Goal: Information Seeking & Learning: Learn about a topic

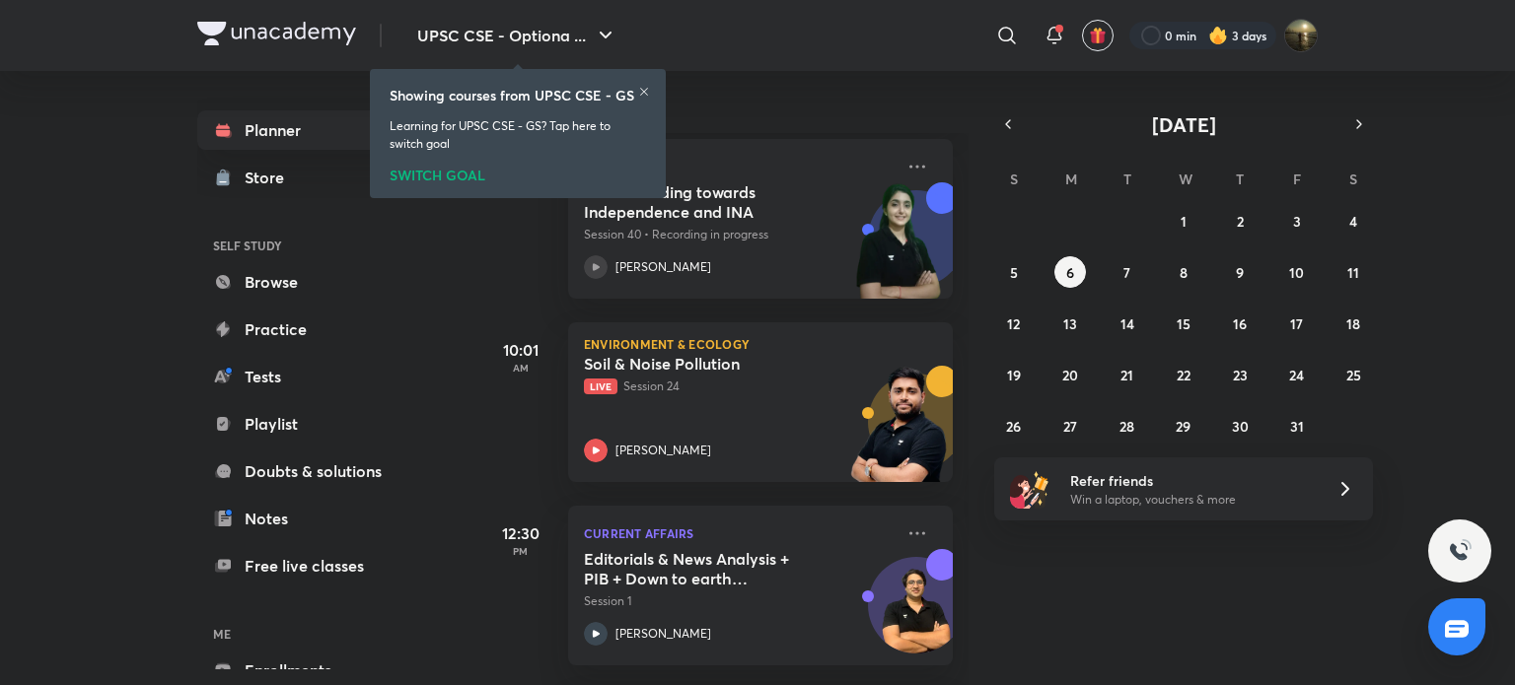
scroll to position [296, 0]
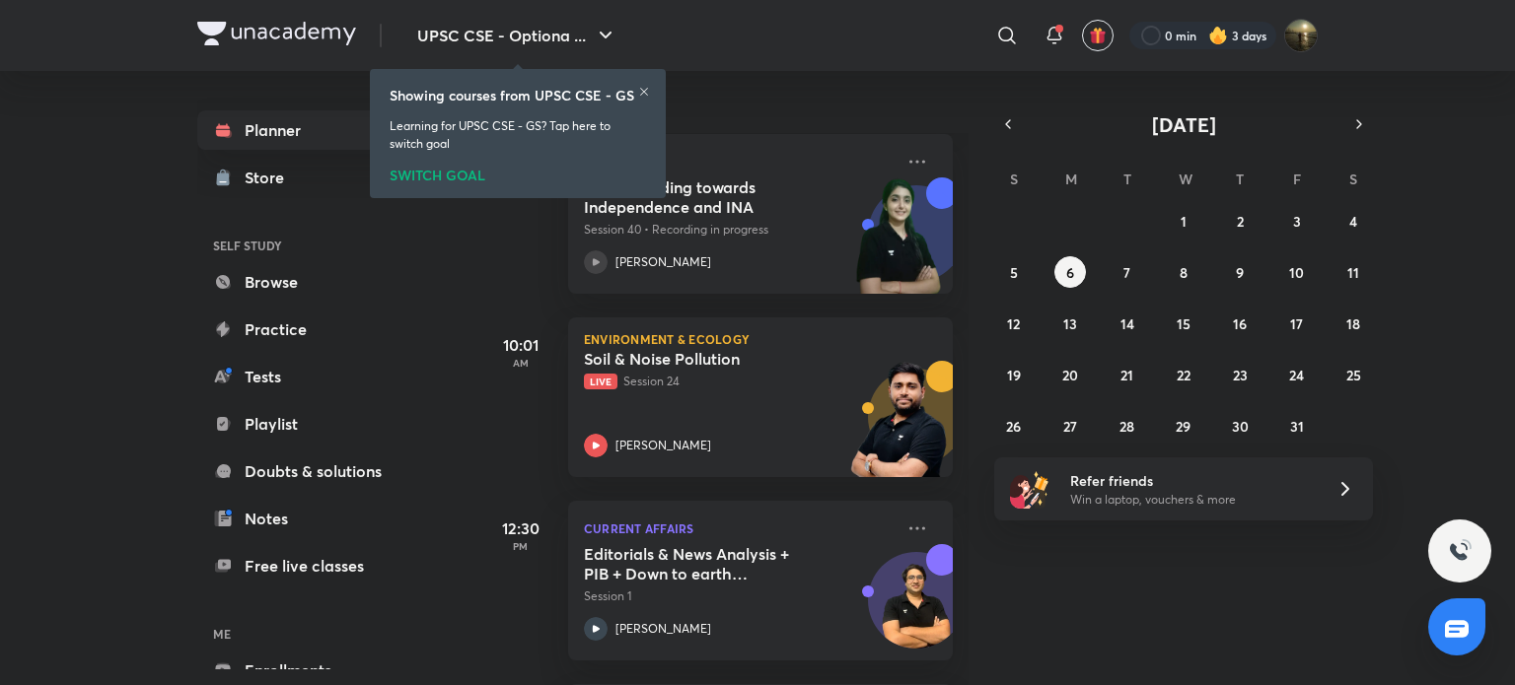
click at [646, 89] on icon at bounding box center [644, 92] width 8 height 8
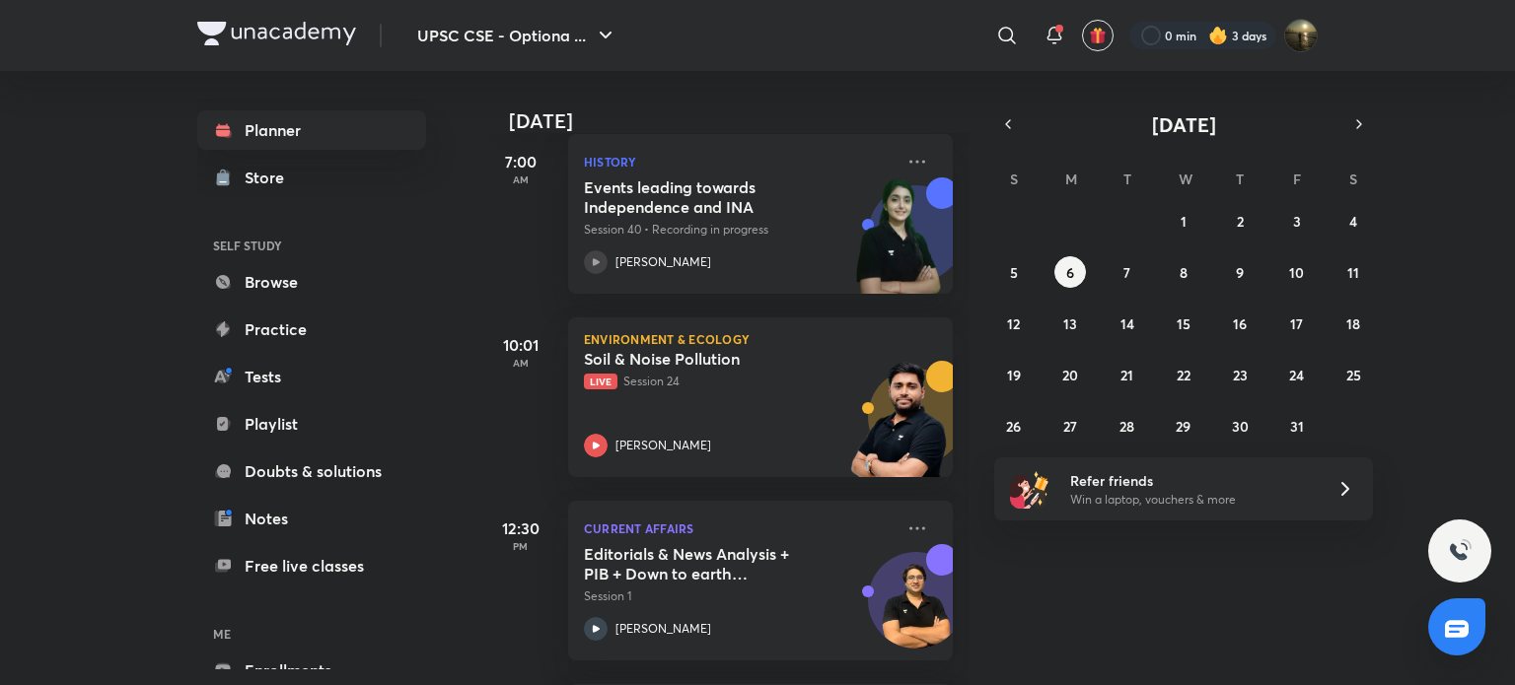
scroll to position [394, 0]
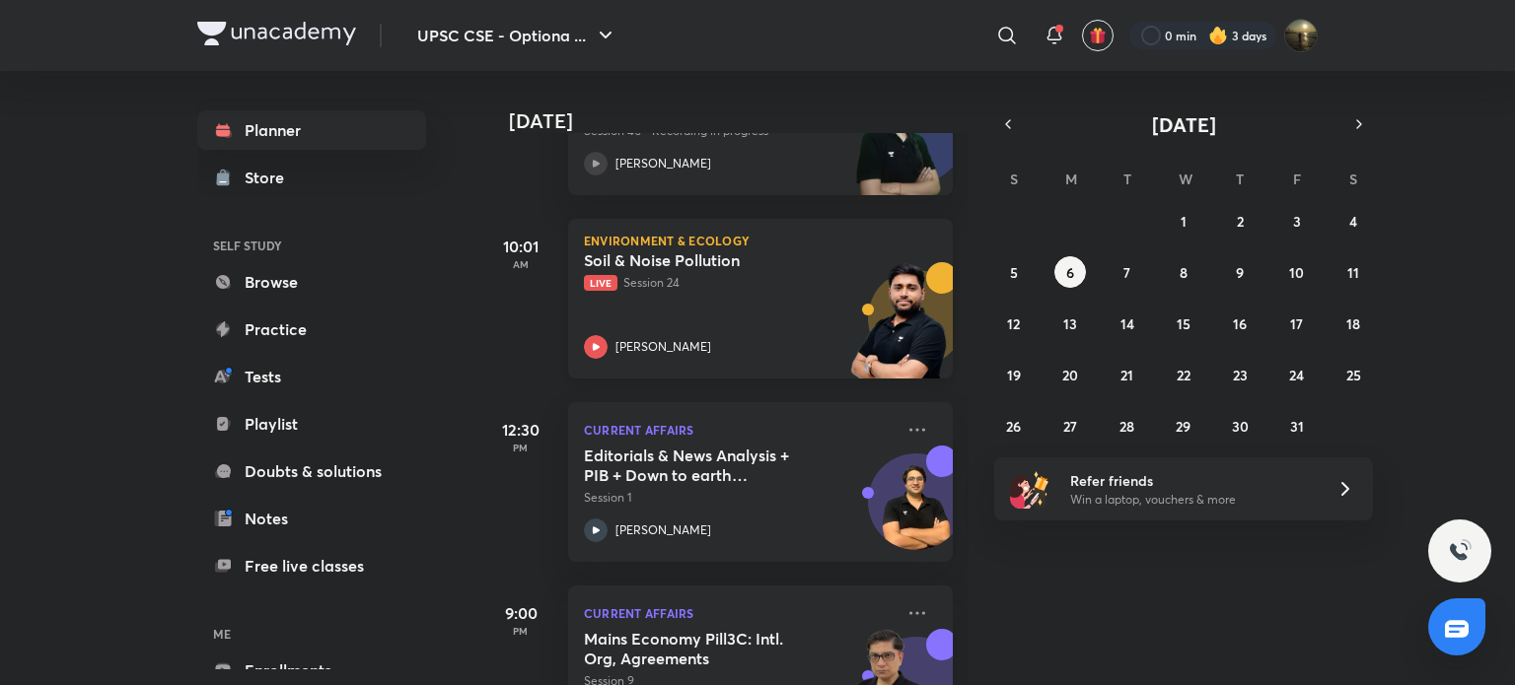
click at [748, 288] on p "Live Session 24" at bounding box center [739, 283] width 310 height 18
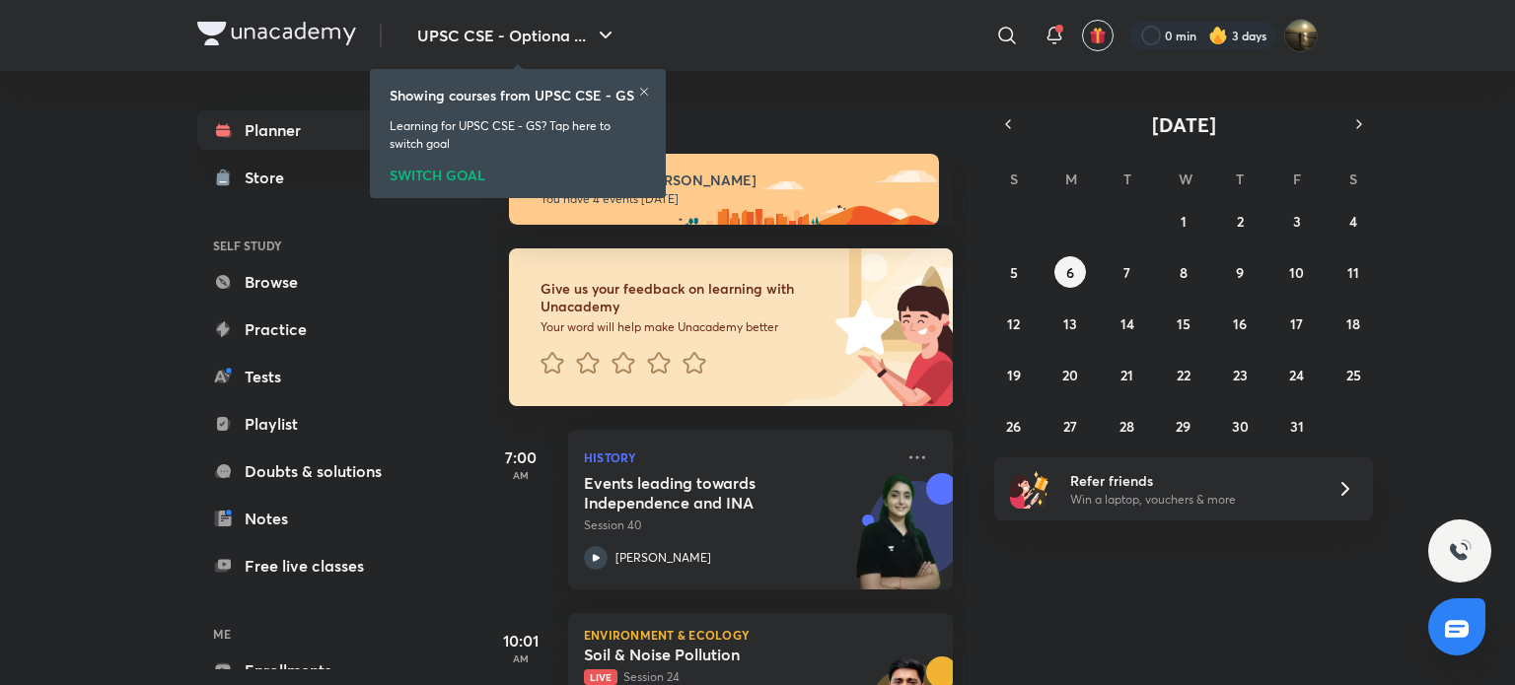
click at [647, 86] on icon at bounding box center [644, 92] width 12 height 12
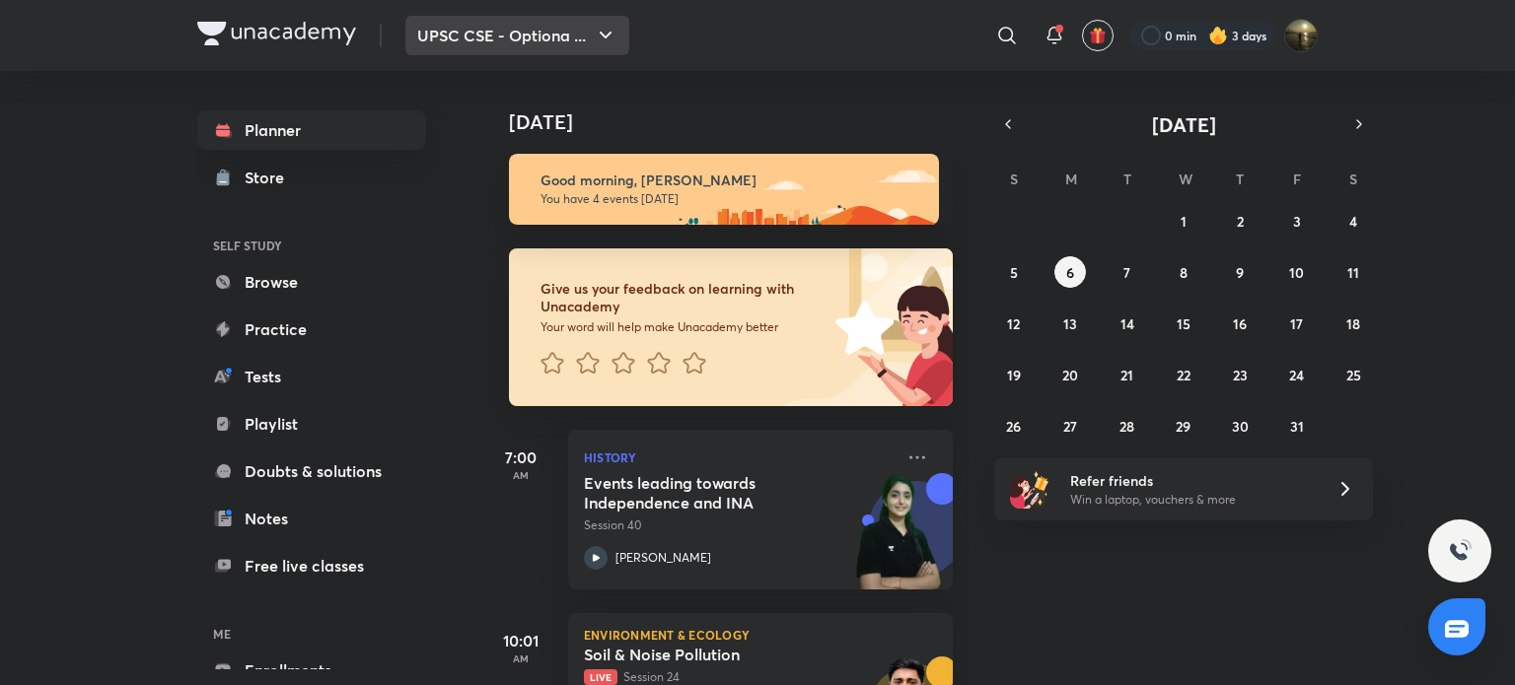
click at [592, 38] on button "UPSC CSE - Optiona ..." at bounding box center [517, 35] width 224 height 39
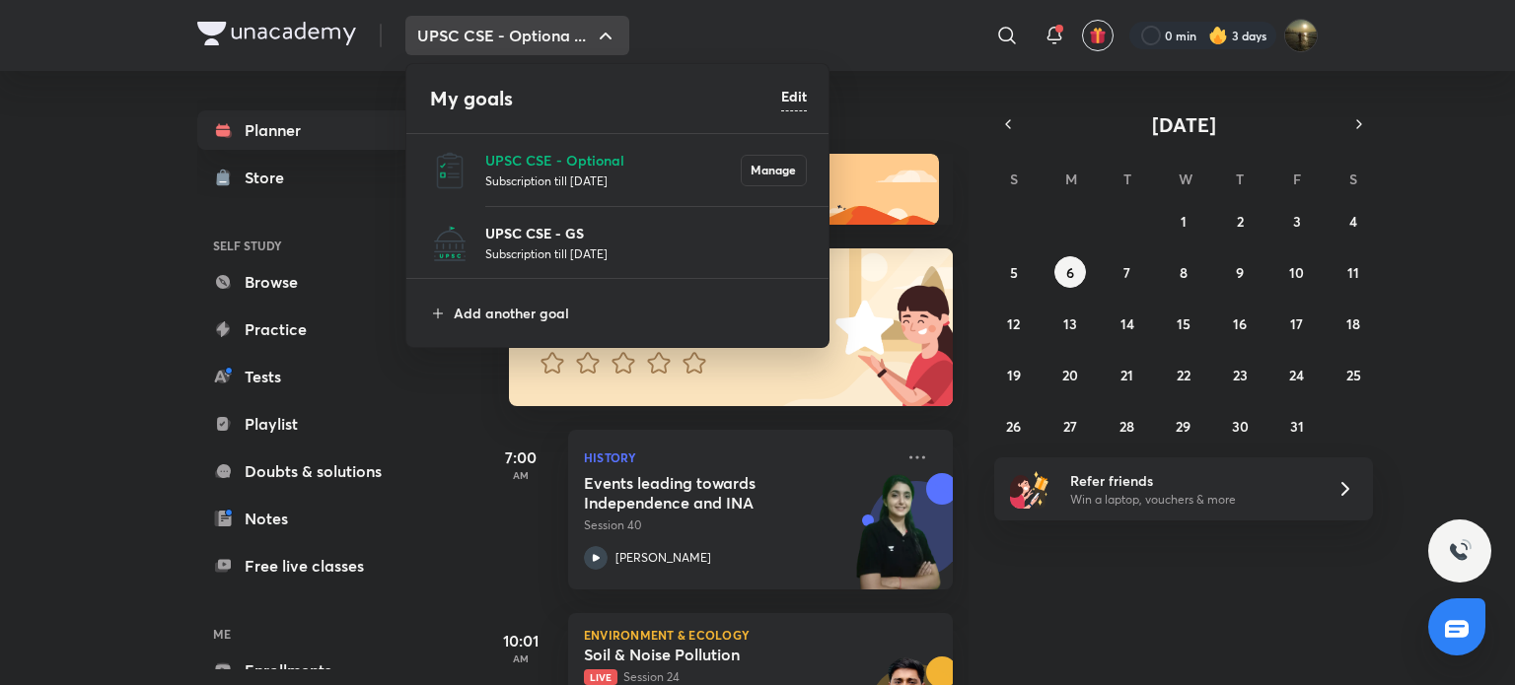
click at [595, 234] on p "UPSC CSE - GS" at bounding box center [645, 233] width 321 height 21
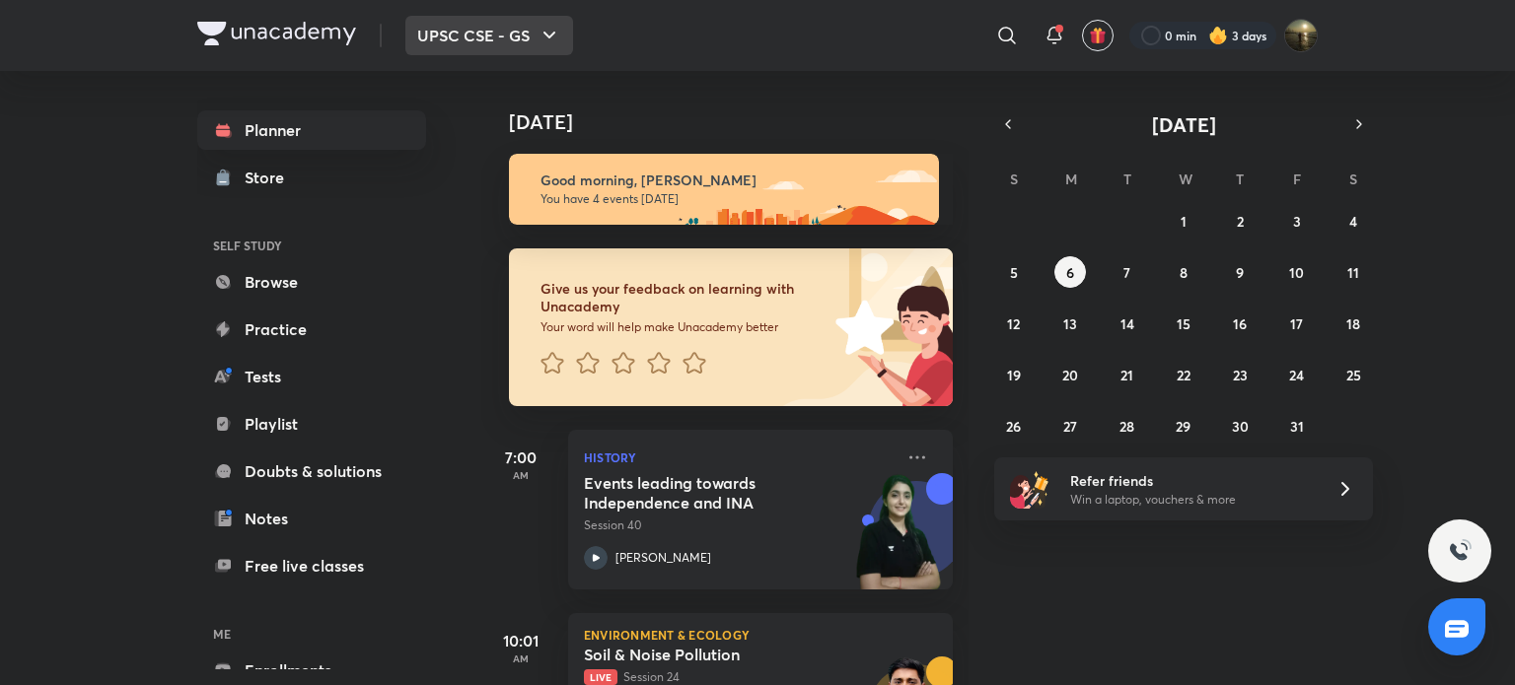
click at [547, 30] on icon "button" at bounding box center [549, 36] width 24 height 24
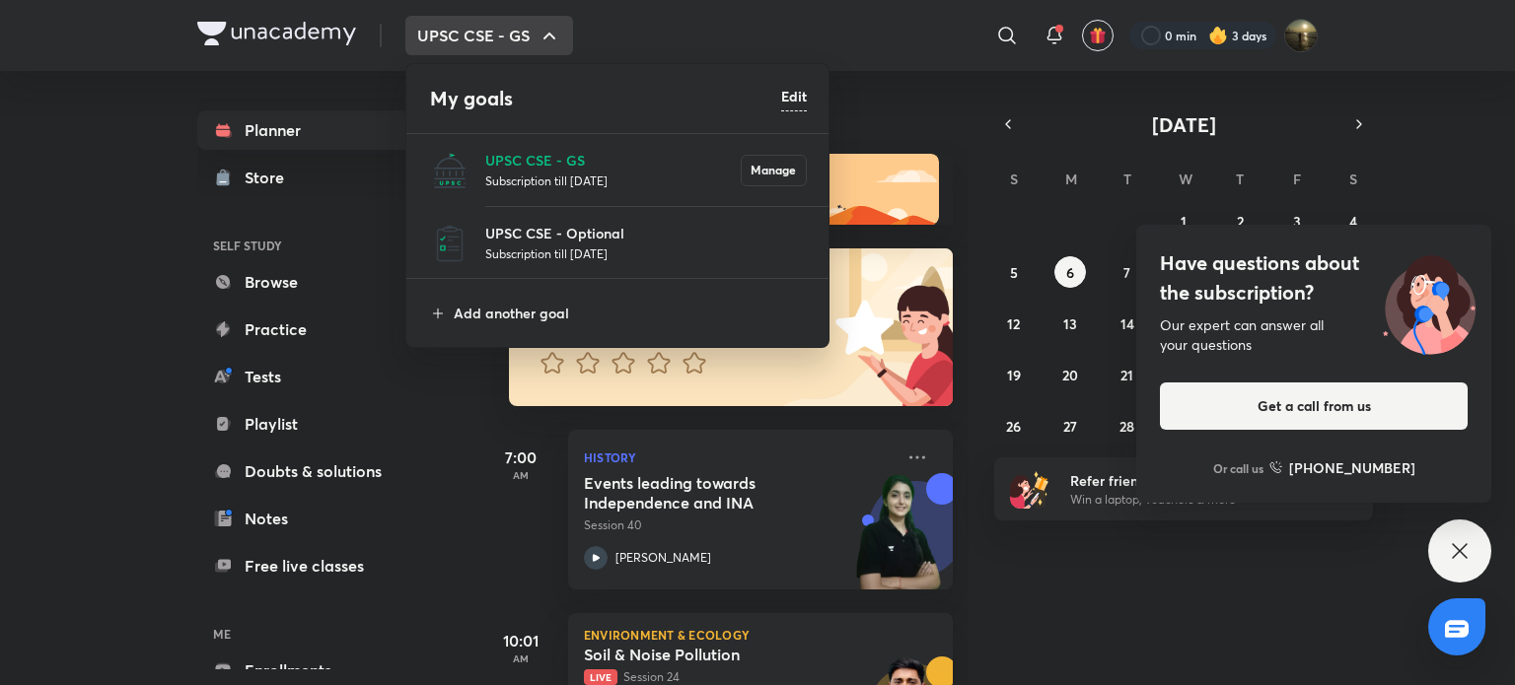
click at [442, 382] on div at bounding box center [757, 342] width 1515 height 685
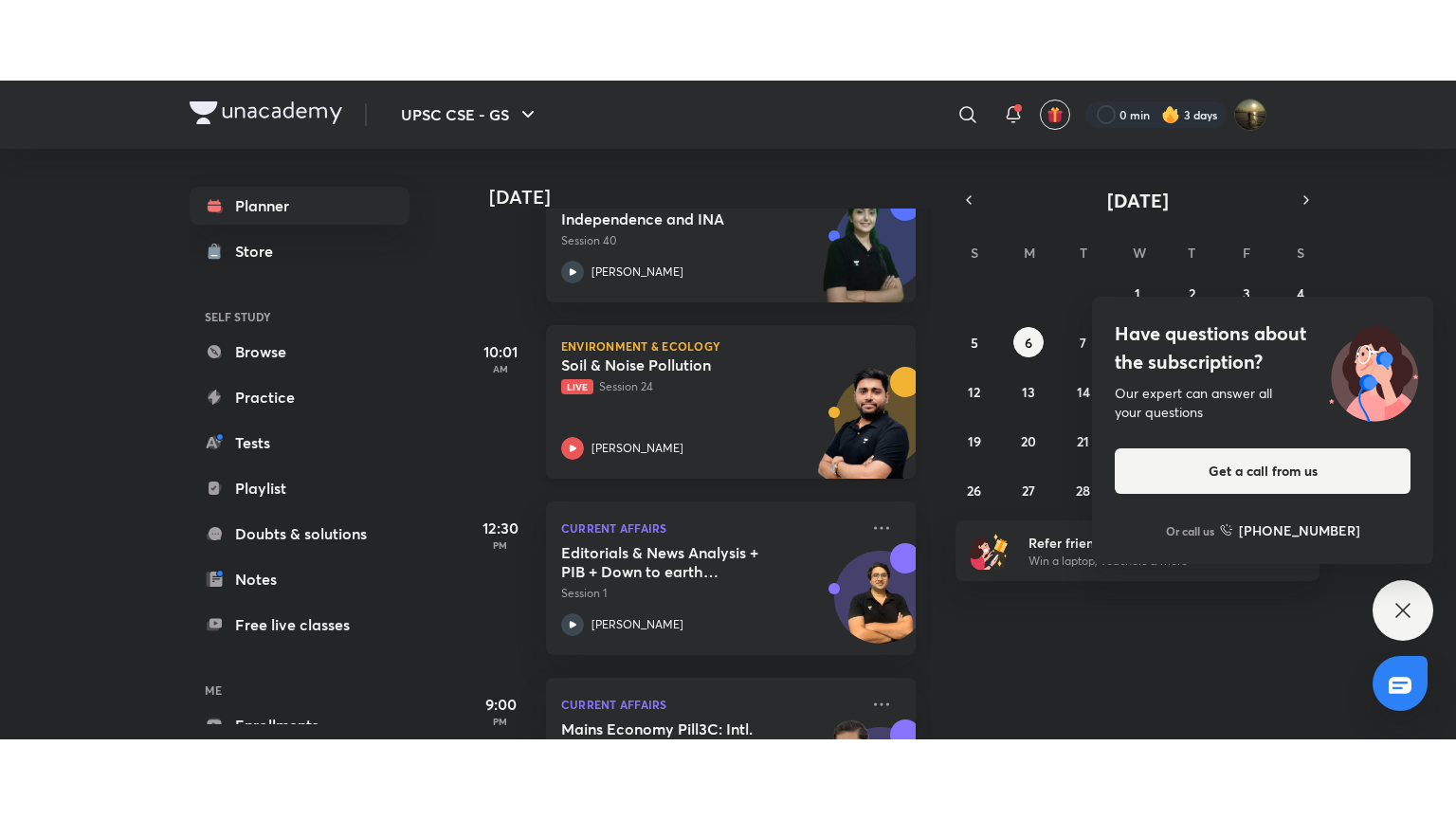
scroll to position [379, 0]
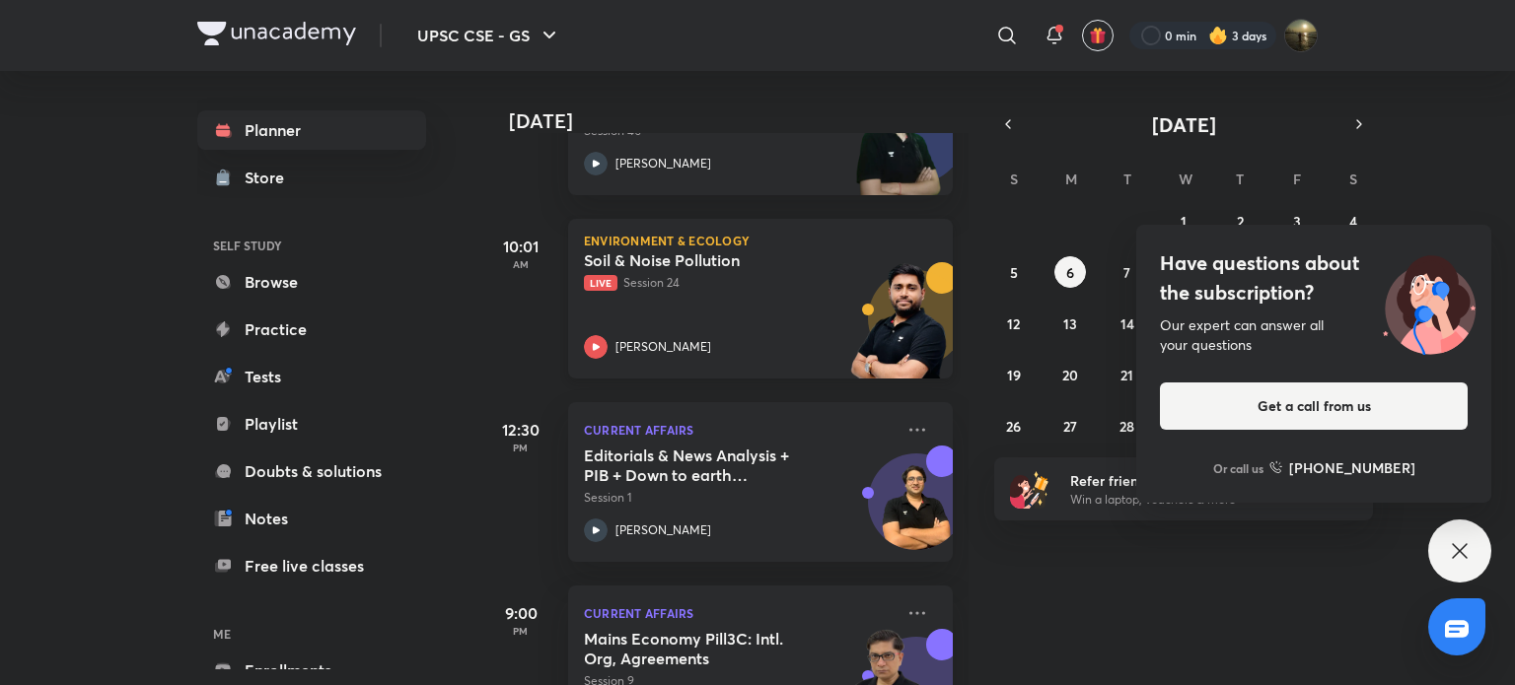
click at [667, 264] on h5 "Soil & Noise Pollution" at bounding box center [707, 260] width 246 height 20
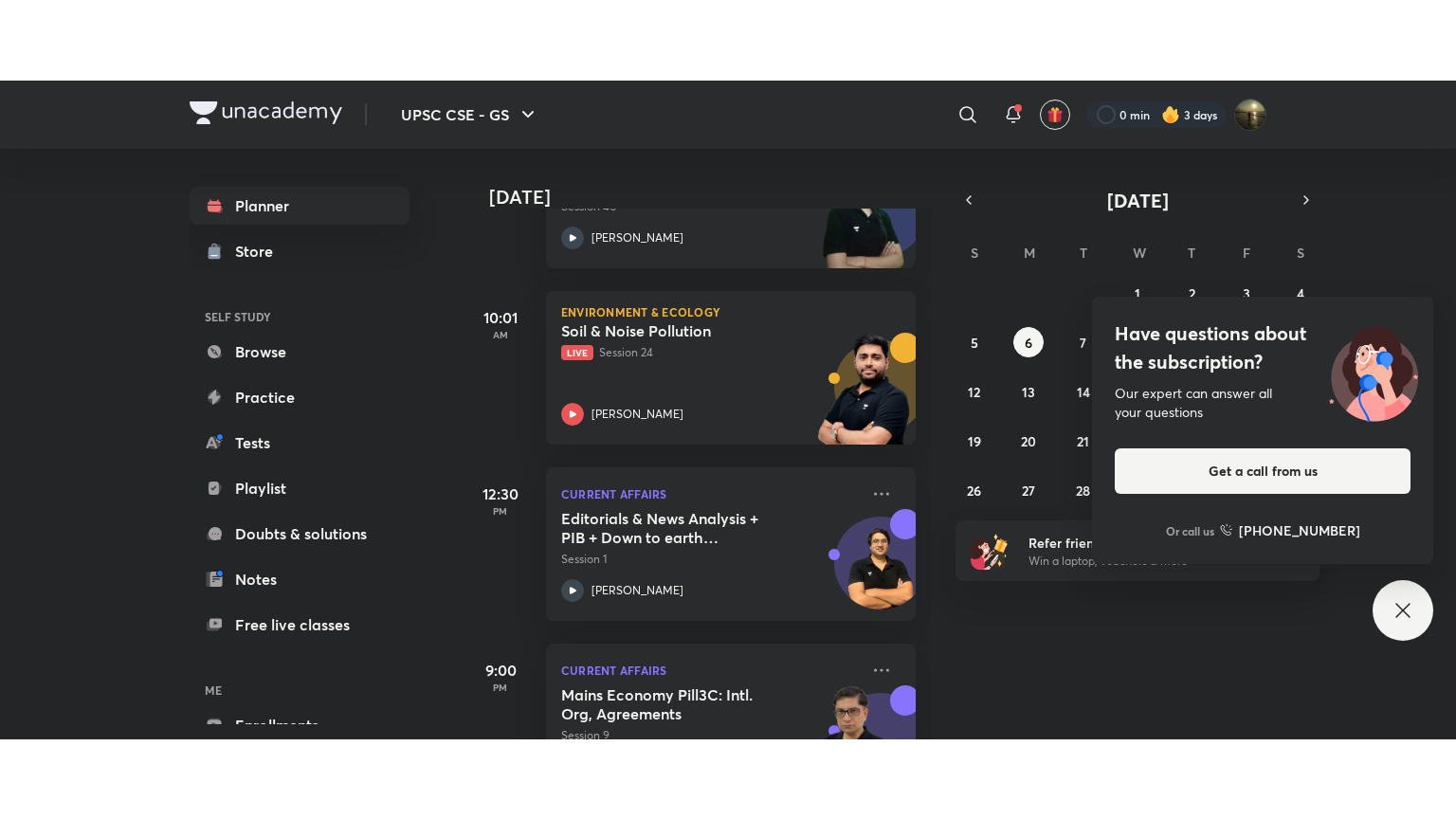
scroll to position [306, 0]
